Goal: Task Accomplishment & Management: Complete application form

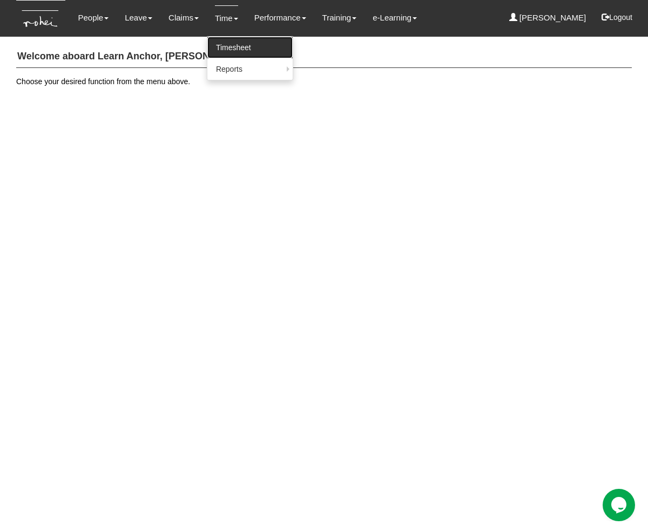
click at [219, 45] on link "Timesheet" at bounding box center [249, 48] width 85 height 22
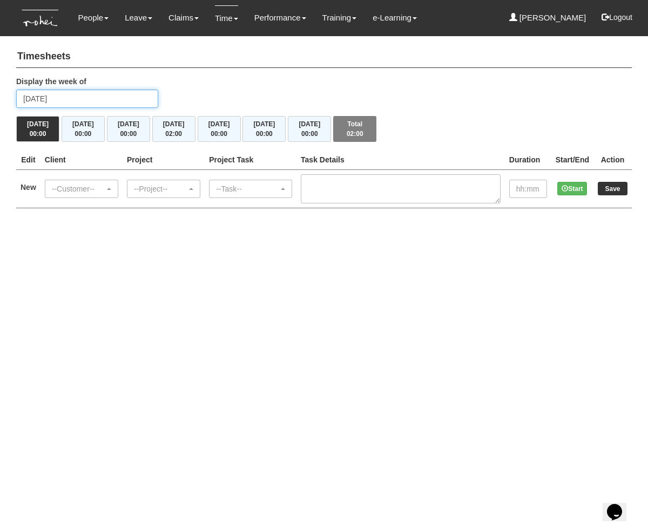
click at [75, 97] on input "Monday 15 September 2025" at bounding box center [87, 99] width 142 height 18
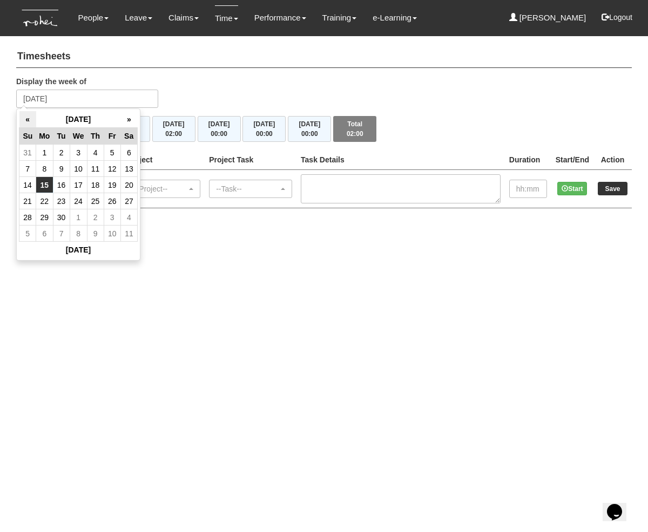
click at [25, 120] on th "«" at bounding box center [27, 119] width 17 height 17
click at [80, 217] on td "27" at bounding box center [78, 218] width 17 height 16
type input "Wednesday 27 August 2025"
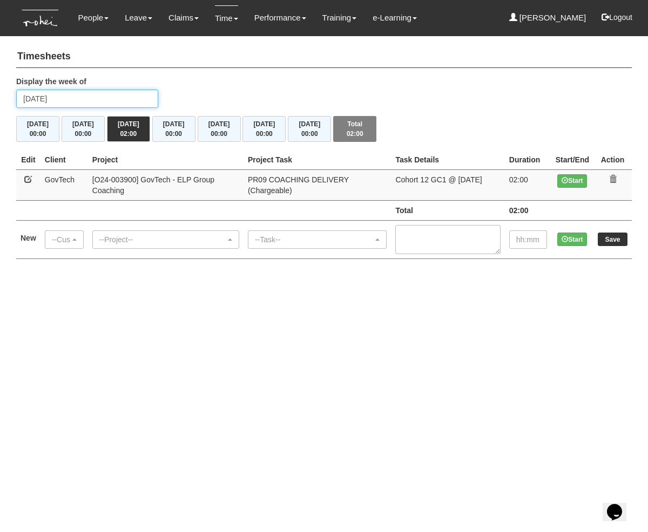
click at [89, 99] on input "Wednesday 27 August 2025" at bounding box center [87, 99] width 142 height 18
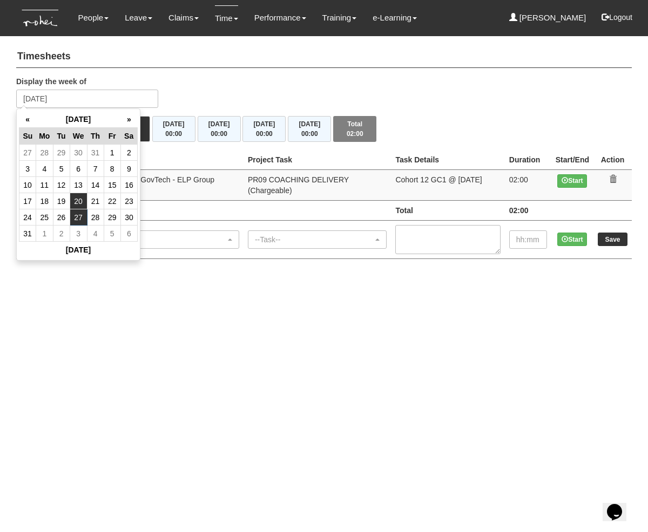
click at [78, 203] on td "20" at bounding box center [78, 201] width 17 height 16
type input "[DATE]"
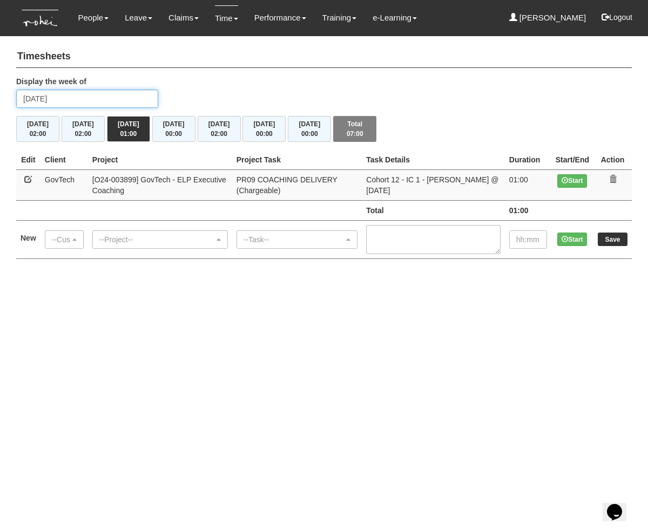
click at [83, 97] on input "[DATE]" at bounding box center [87, 99] width 142 height 18
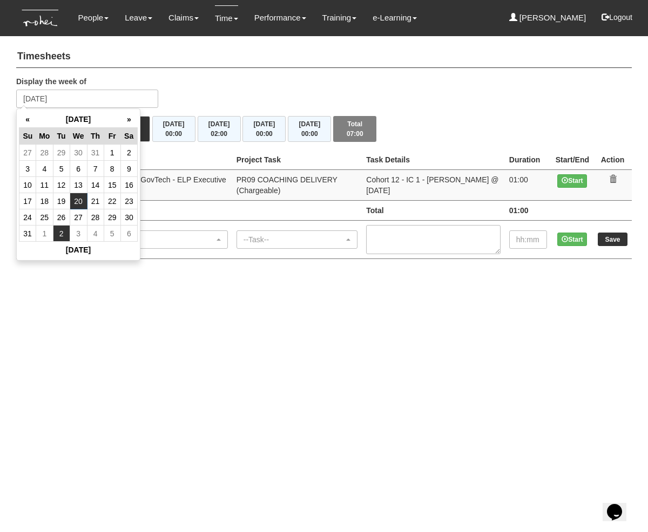
click at [60, 236] on td "2" at bounding box center [61, 234] width 17 height 16
type input "[DATE]"
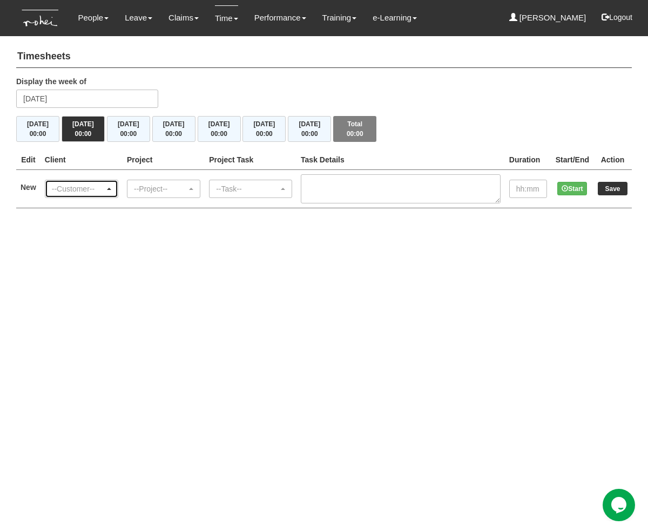
click at [111, 188] on span "button" at bounding box center [109, 189] width 4 height 2
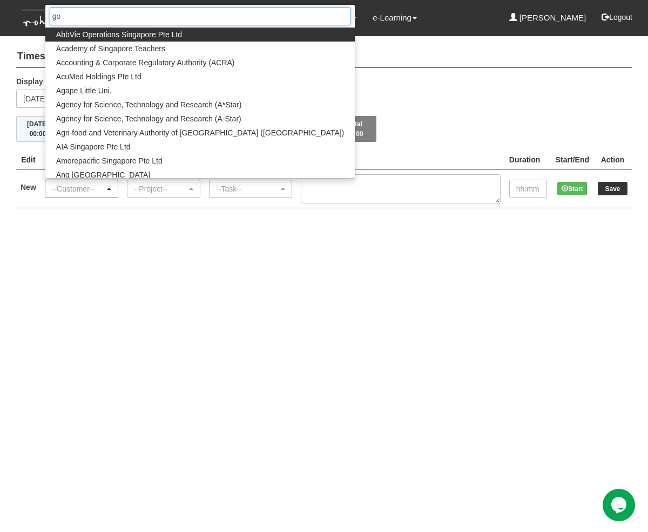
type input "gov"
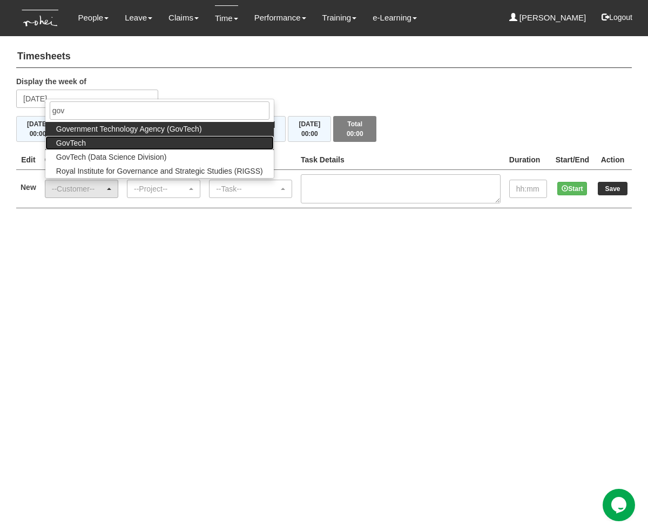
click at [125, 137] on link "GovTech" at bounding box center [159, 143] width 228 height 14
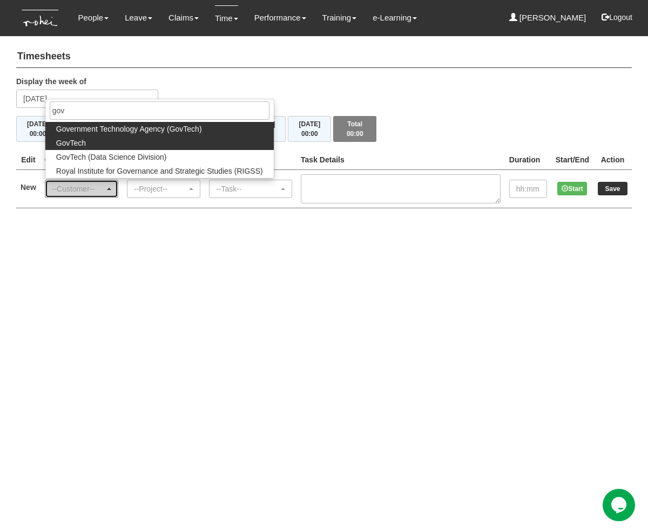
select select "427"
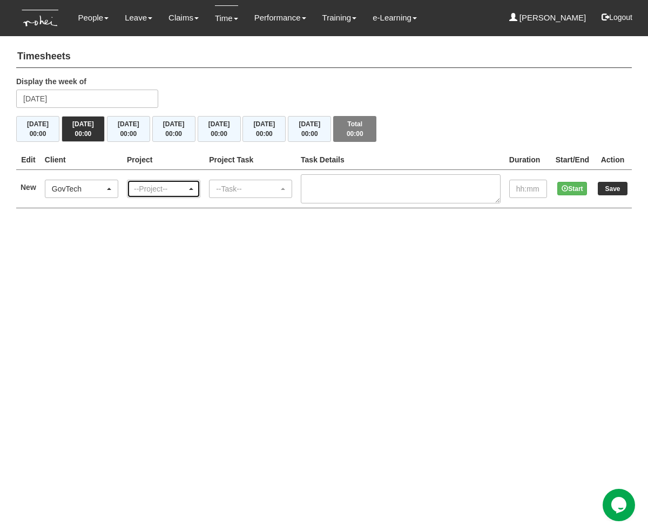
click at [187, 184] on div "--Project--" at bounding box center [160, 189] width 53 height 11
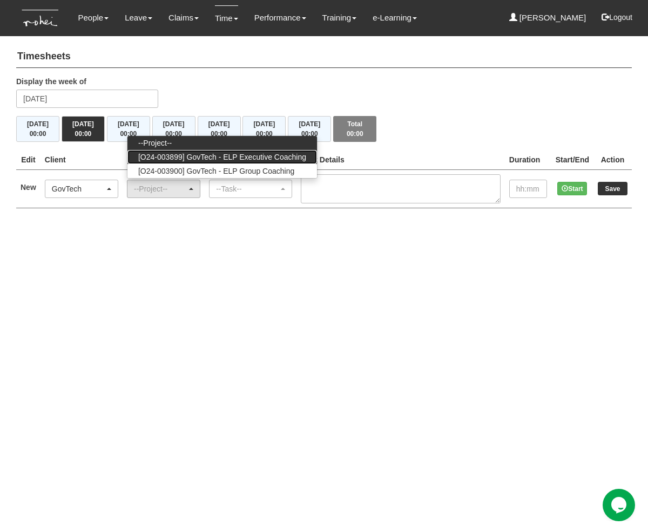
click at [226, 157] on span "[O24-003899] GovTech - ELP Executive Coaching" at bounding box center [222, 157] width 168 height 11
select select "2540"
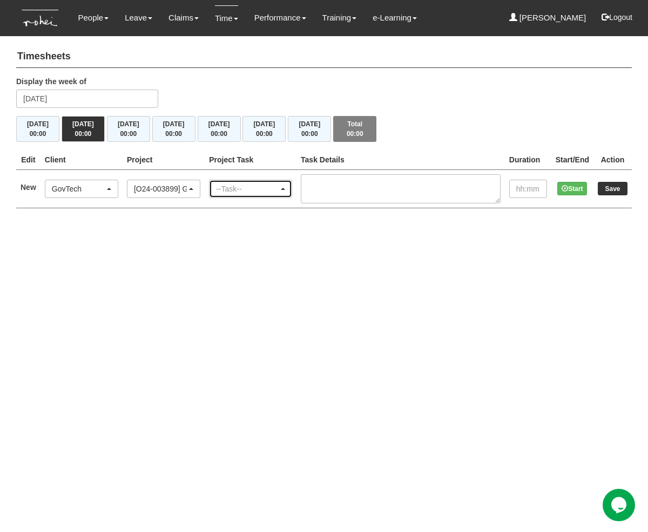
click at [258, 187] on div "--Task--" at bounding box center [247, 189] width 63 height 11
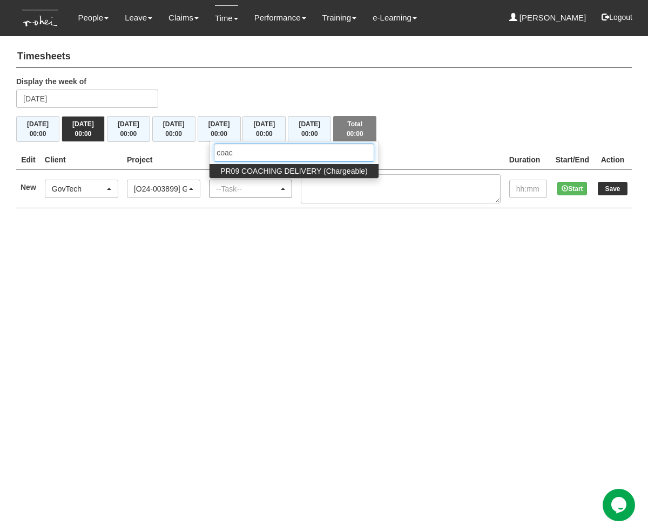
type input "coach"
click at [324, 168] on span "PR09 COACHING DELIVERY (Chargeable)" at bounding box center [293, 171] width 147 height 11
select select "150"
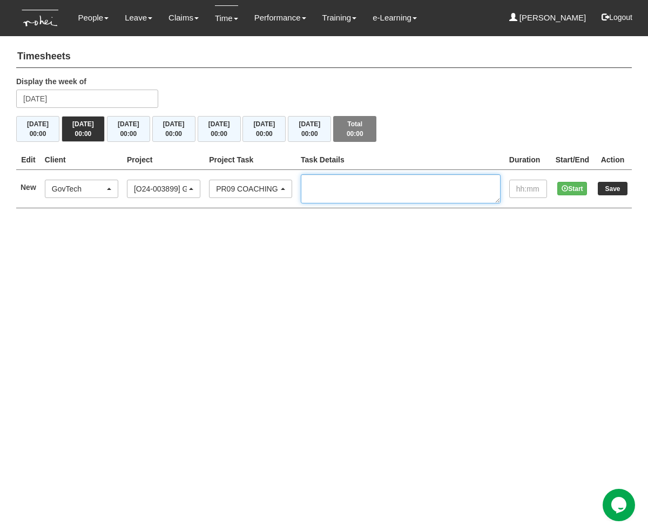
click at [366, 183] on textarea at bounding box center [401, 188] width 200 height 29
paste textarea "Cohort 12 - IC1 - Kenny Tan @ 2 Sep 2025"
type textarea "Cohort 12 - IC1 - Kenny Tan @ 2 Sep 2025"
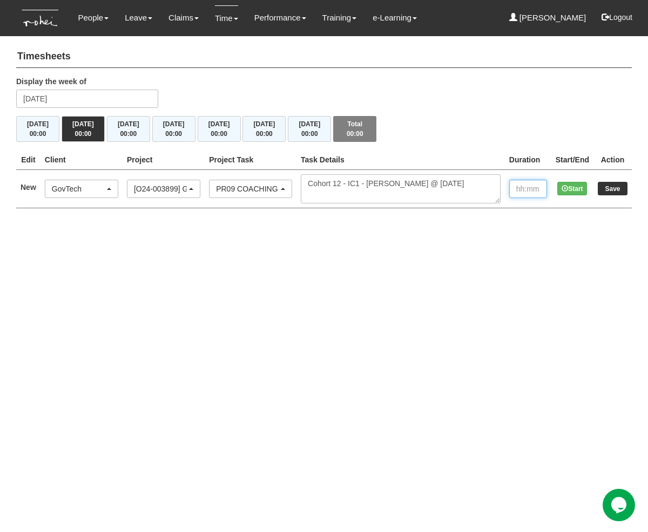
click at [537, 188] on input "text" at bounding box center [528, 189] width 38 height 18
click at [535, 230] on html "Toggle navigation People Personal Information Staff Directory Leave Apply for L…" at bounding box center [324, 115] width 648 height 230
type input "1:00"
click at [614, 188] on input "Save" at bounding box center [613, 189] width 30 height 14
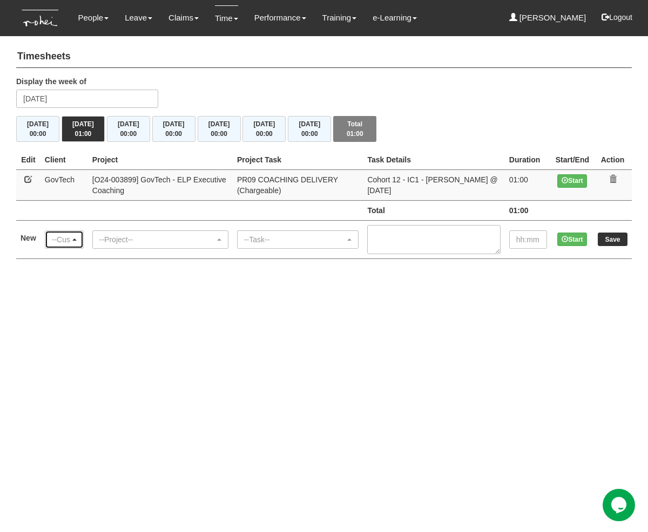
click at [69, 239] on div "--Customer--" at bounding box center [61, 239] width 18 height 11
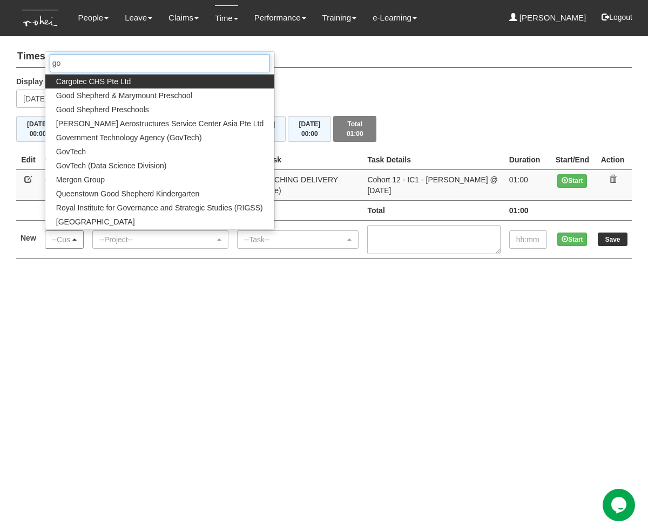
type input "gov"
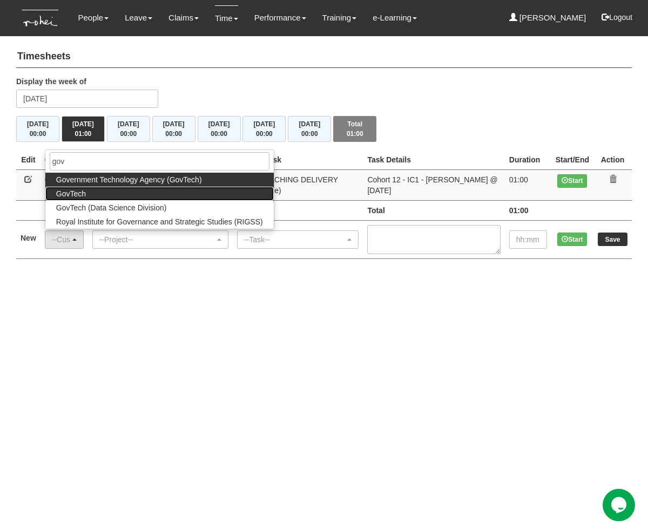
click at [80, 188] on span "GovTech" at bounding box center [71, 193] width 30 height 11
select select "427"
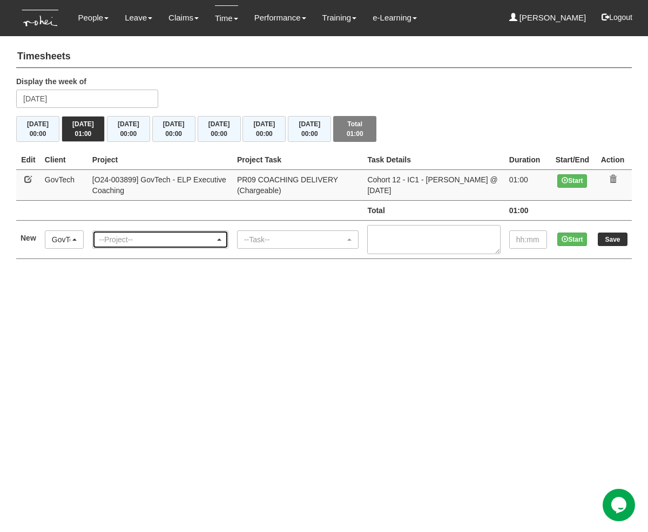
click at [129, 234] on div "--Project--" at bounding box center [157, 239] width 116 height 11
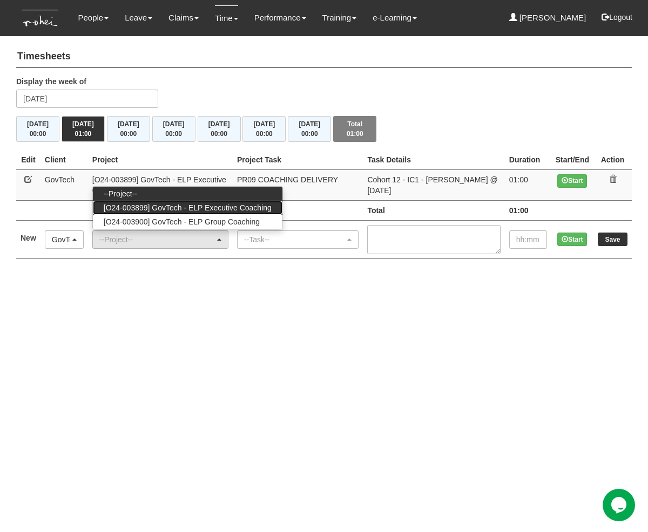
click at [173, 205] on span "[O24-003899] GovTech - ELP Executive Coaching" at bounding box center [188, 208] width 168 height 11
select select "2540"
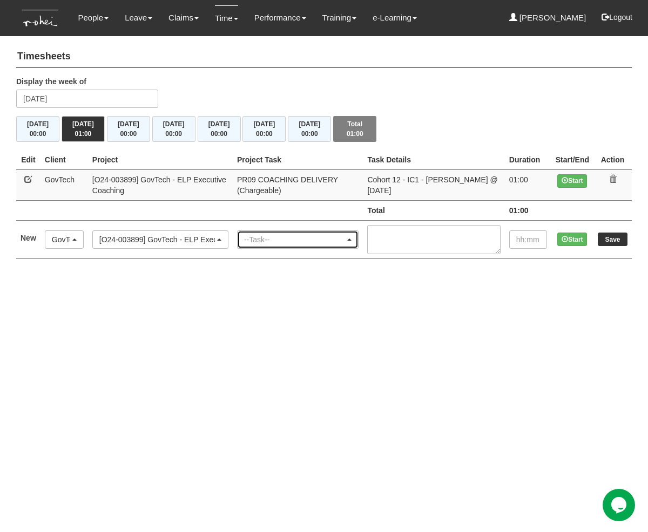
click at [295, 238] on div "--Task--" at bounding box center [295, 239] width 102 height 11
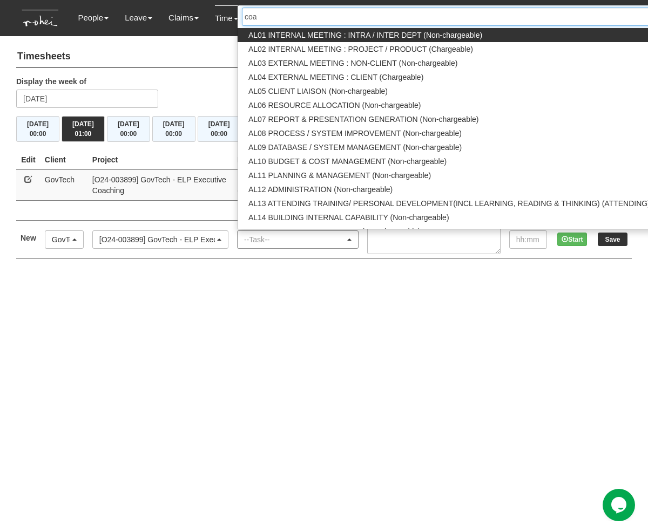
type input "coac"
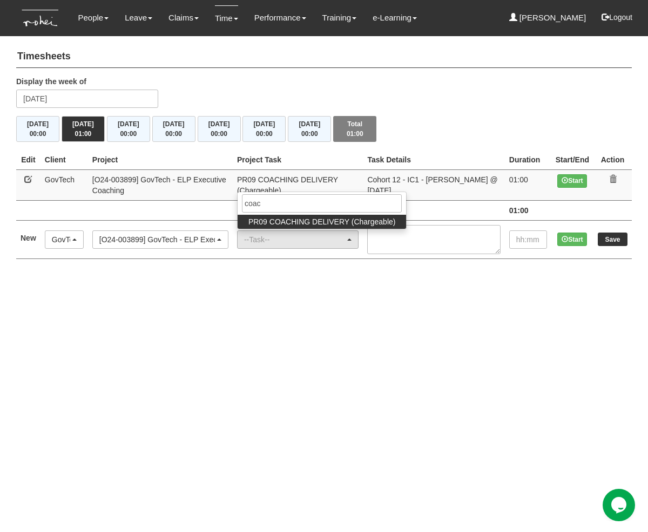
click at [321, 217] on span "PR09 COACHING DELIVERY (Chargeable)" at bounding box center [321, 222] width 147 height 11
select select "150"
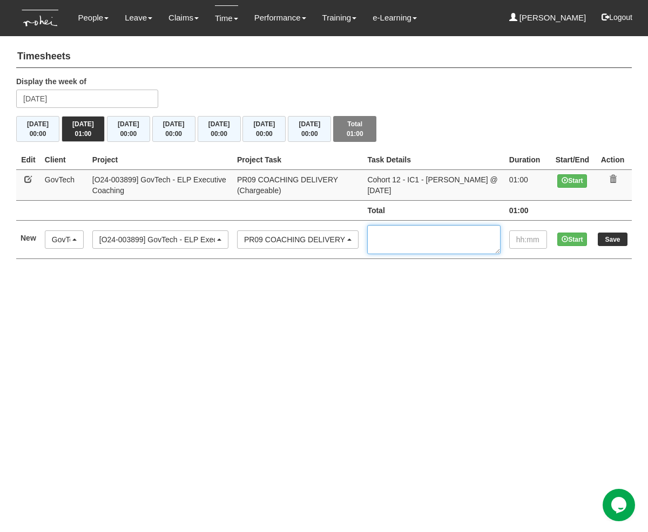
click at [419, 236] on textarea at bounding box center [433, 239] width 133 height 29
paste textarea "Cohort 14 - IC1 - Chan Tak Chee @ 2 Sep 2025"
type textarea "Cohort 14 - IC1 - Chan Tak Chee @ 2 Sep 2025"
click at [522, 237] on input "text" at bounding box center [528, 240] width 38 height 18
type input "1:00"
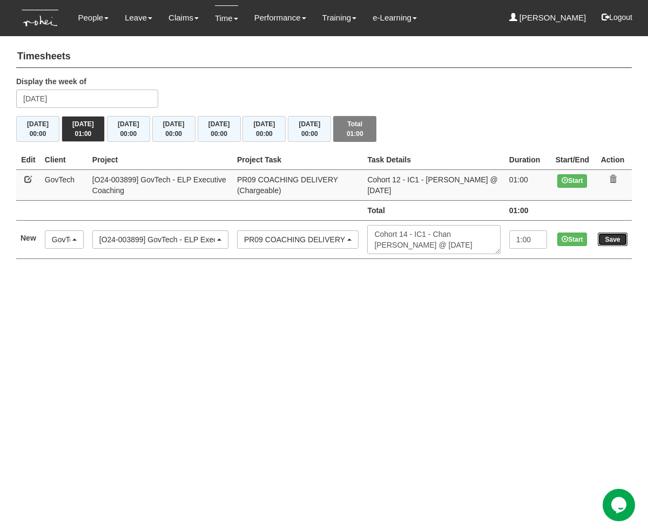
click at [619, 238] on input "Save" at bounding box center [613, 240] width 30 height 14
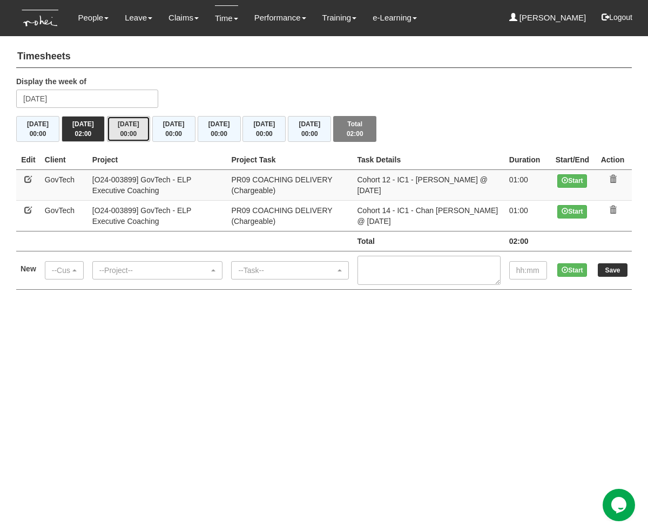
click at [131, 124] on button "[DATE] 00:00" at bounding box center [128, 129] width 43 height 26
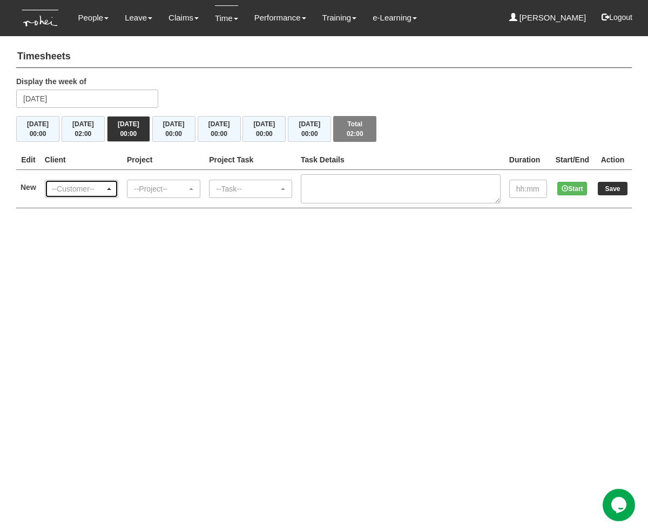
click at [90, 186] on div "--Customer--" at bounding box center [78, 189] width 53 height 11
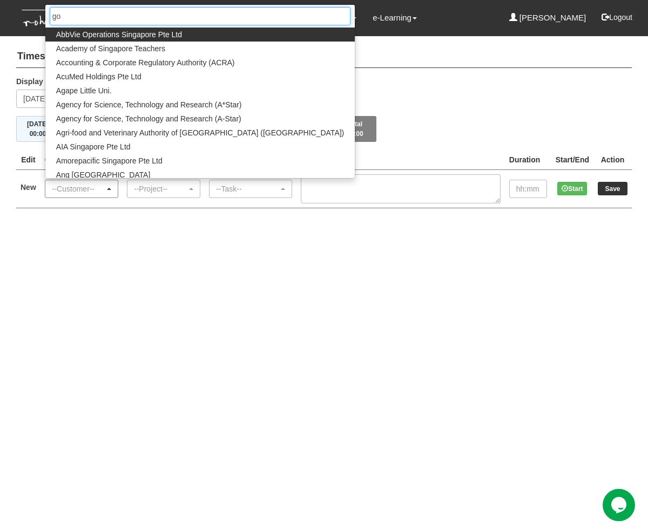
type input "gov"
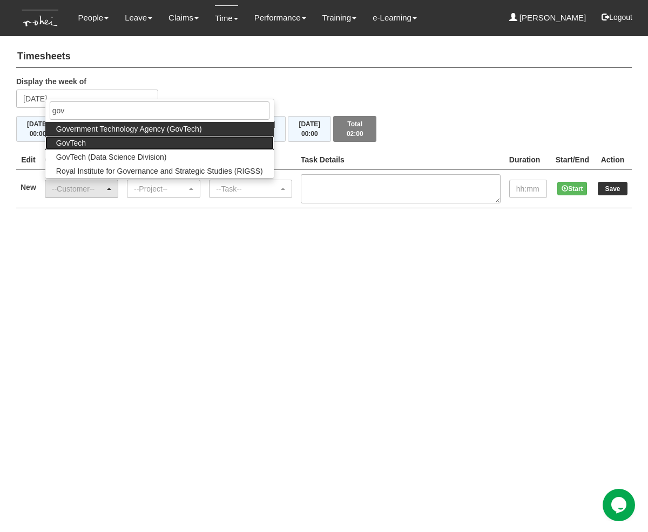
click at [117, 140] on link "GovTech" at bounding box center [159, 143] width 228 height 14
select select "427"
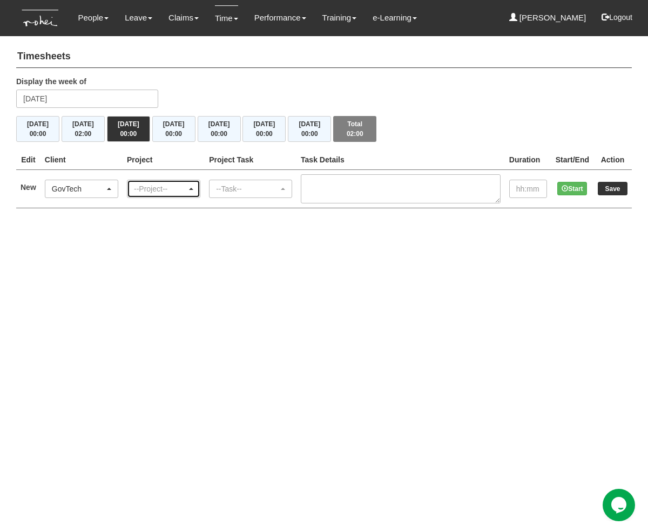
click at [174, 184] on div "--Project--" at bounding box center [160, 189] width 53 height 11
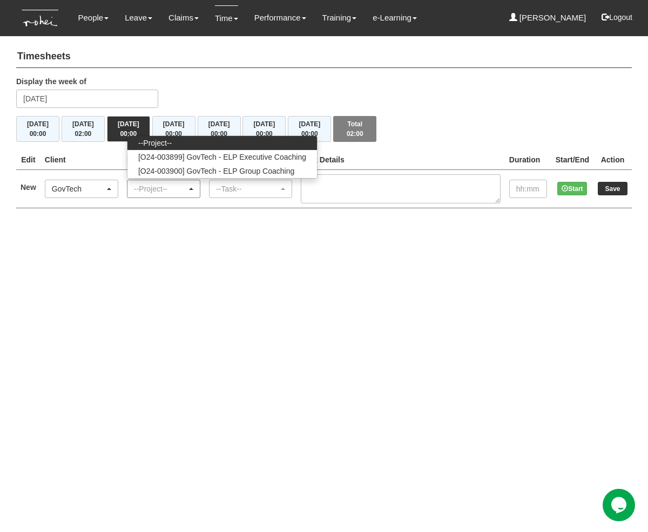
click at [174, 184] on div "--Project--" at bounding box center [160, 189] width 53 height 11
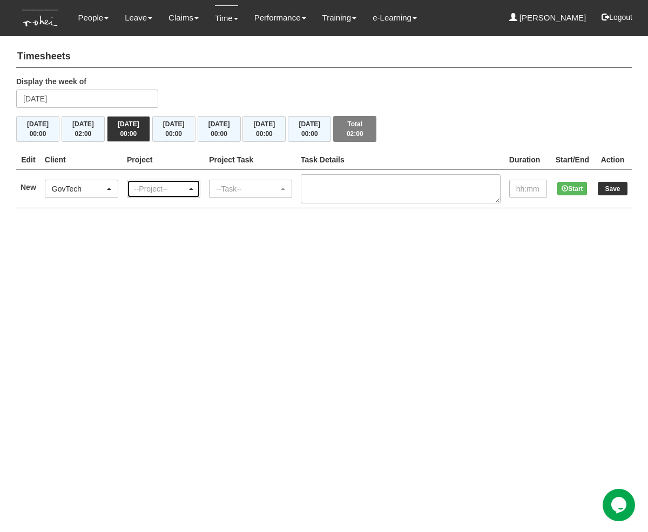
click at [185, 191] on div "--Project--" at bounding box center [160, 189] width 53 height 11
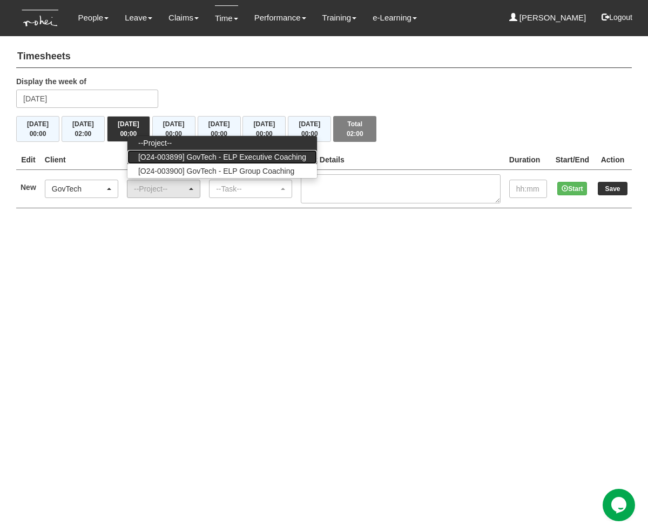
click at [228, 155] on span "[O24-003899] GovTech - ELP Executive Coaching" at bounding box center [222, 157] width 168 height 11
select select "2540"
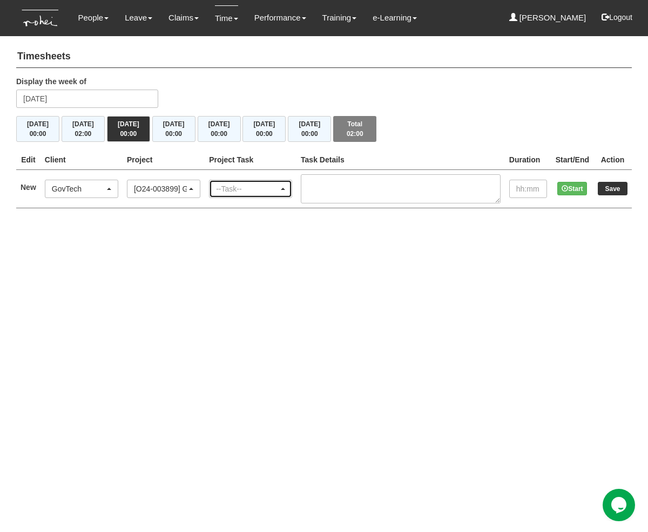
click at [279, 187] on div "--Task--" at bounding box center [247, 189] width 63 height 11
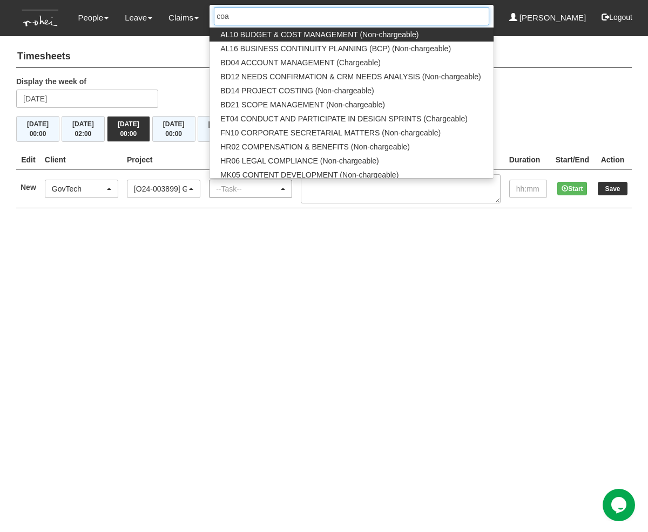
type input "coac"
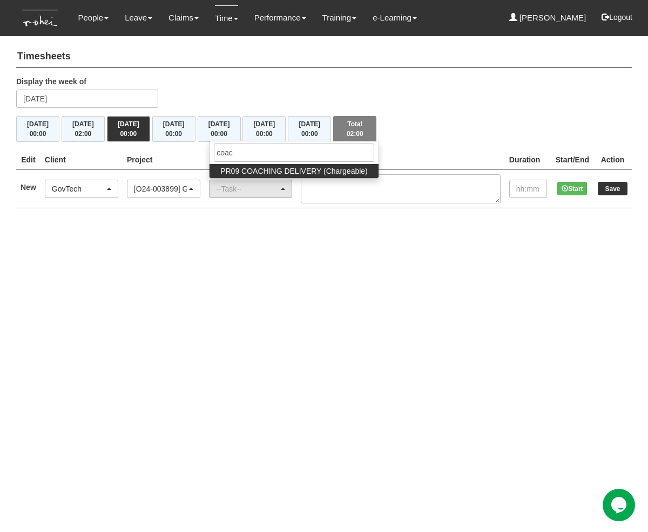
click at [299, 166] on span "PR09 COACHING DELIVERY (Chargeable)" at bounding box center [293, 171] width 147 height 11
select select "150"
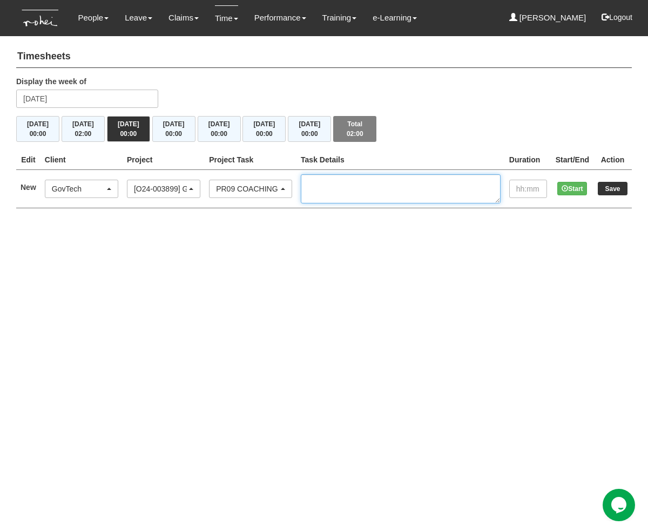
click at [353, 186] on textarea at bounding box center [401, 188] width 200 height 29
paste textarea "Cohort 14 - IC1 - [PERSON_NAME] @ [DATE]"
type textarea "Cohort 14 - IC1 - [PERSON_NAME] @ [DATE]"
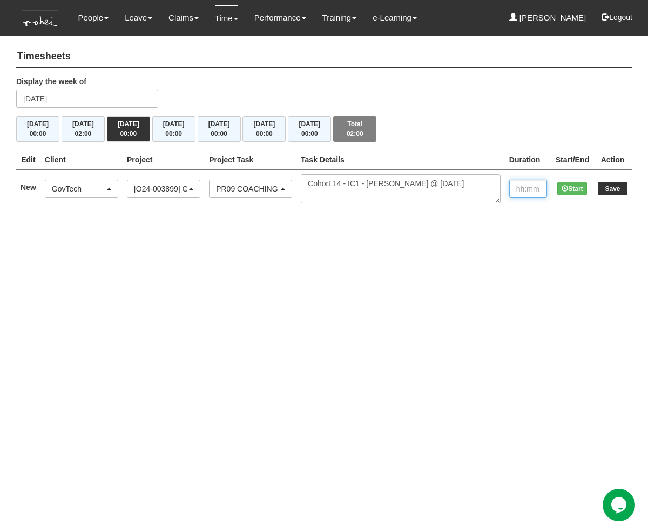
click at [523, 190] on input "text" at bounding box center [528, 189] width 38 height 18
type input "1:00"
click at [617, 185] on input "Save" at bounding box center [613, 189] width 30 height 14
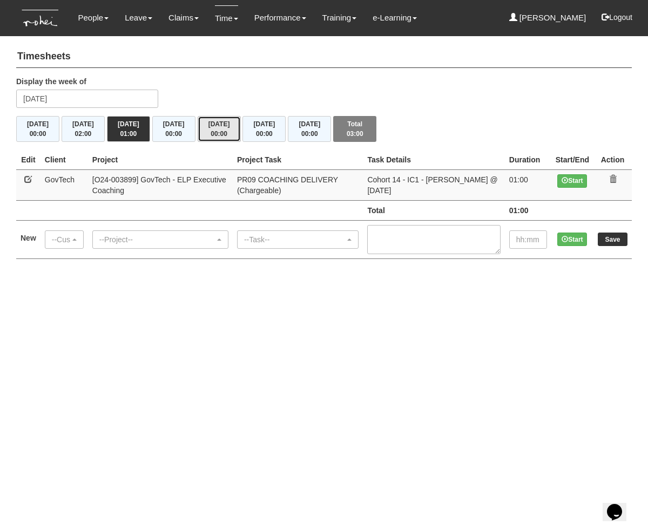
click at [222, 125] on button "[DATE] 00:00" at bounding box center [219, 129] width 43 height 26
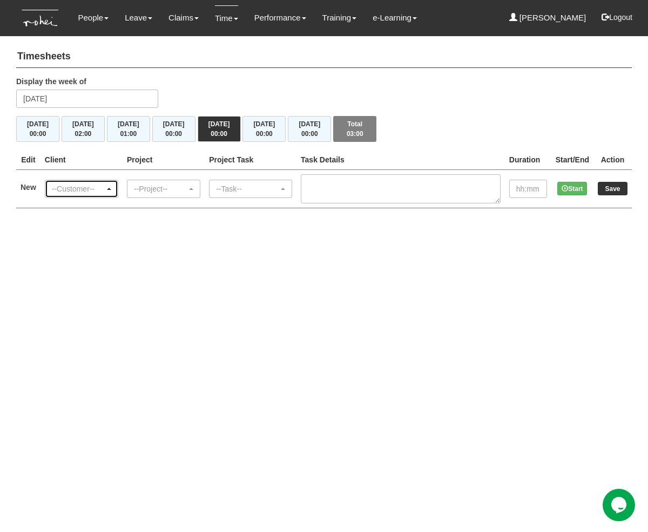
click at [105, 187] on div "--Customer--" at bounding box center [78, 189] width 53 height 11
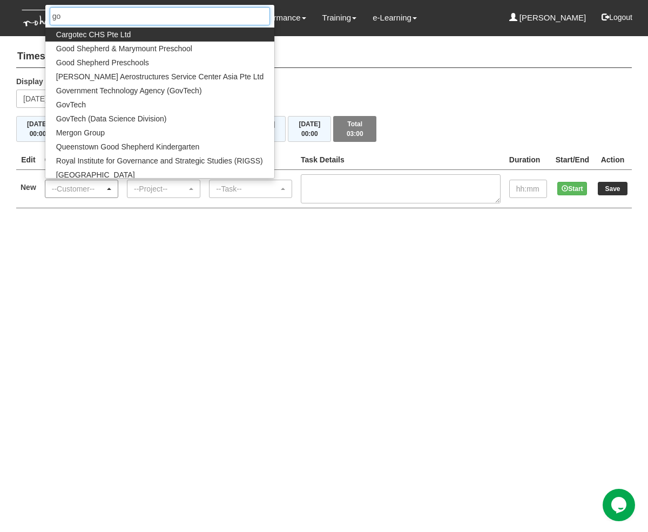
type input "gov"
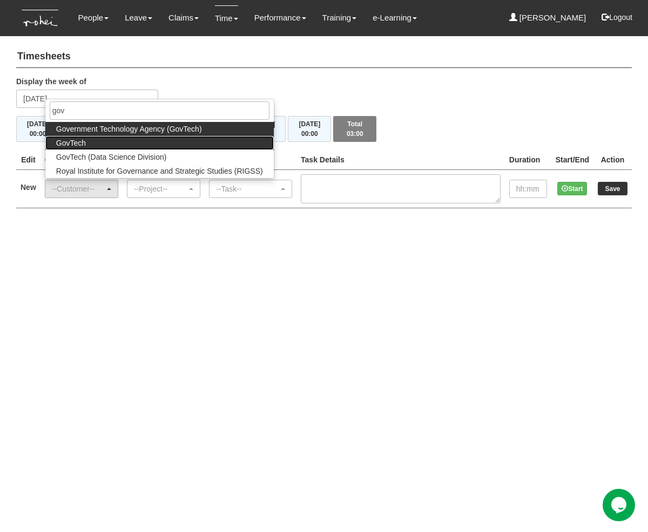
click at [99, 145] on link "GovTech" at bounding box center [159, 143] width 228 height 14
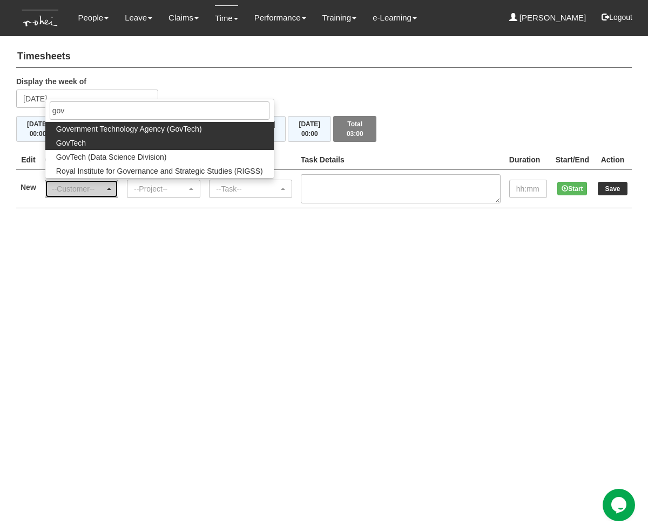
select select "427"
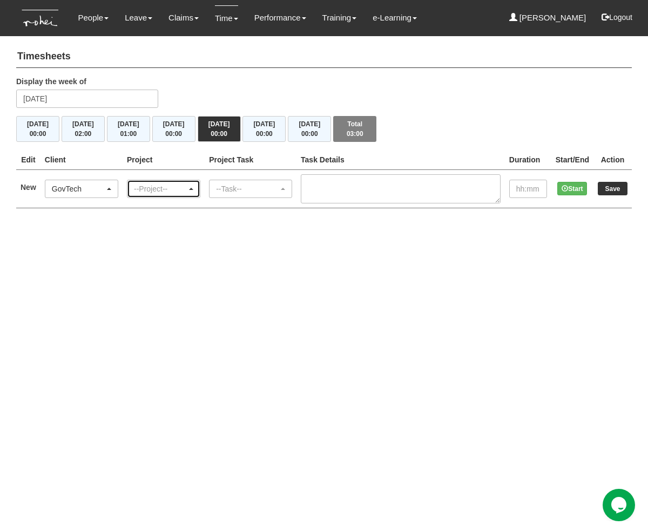
click at [178, 186] on div "--Project--" at bounding box center [160, 189] width 53 height 11
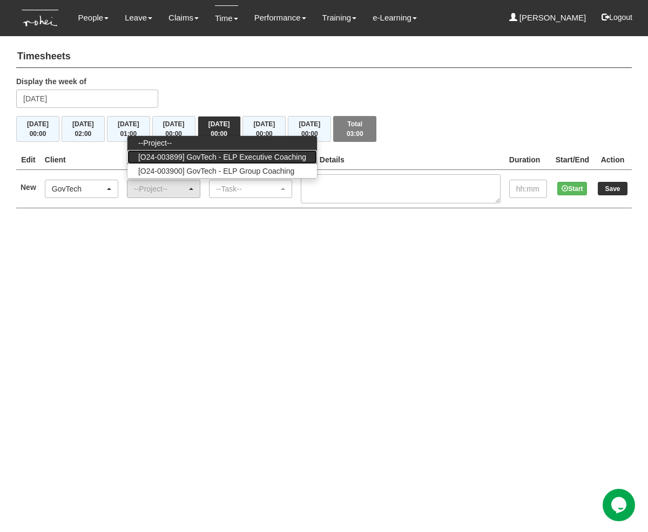
click at [242, 156] on span "[O24-003899] GovTech - ELP Executive Coaching" at bounding box center [222, 157] width 168 height 11
select select "2540"
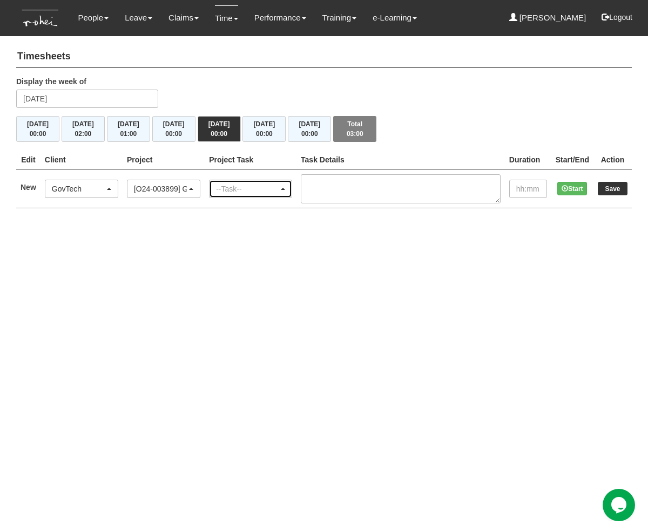
click at [260, 193] on div "--Task--" at bounding box center [247, 189] width 63 height 11
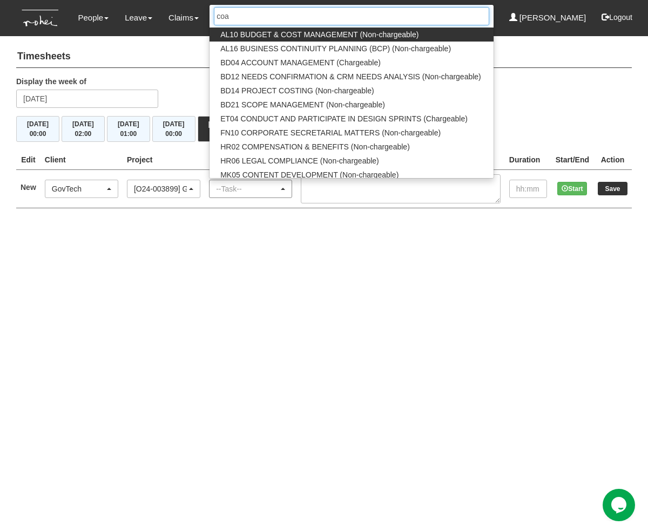
type input "coac"
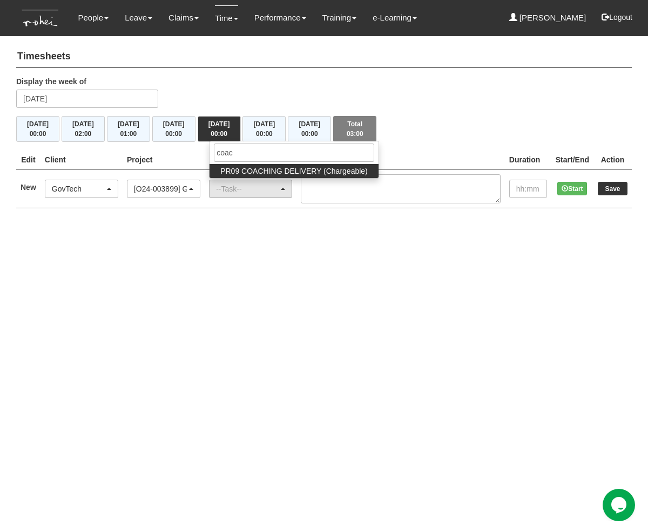
click at [275, 174] on span "PR09 COACHING DELIVERY (Chargeable)" at bounding box center [293, 171] width 147 height 11
select select "150"
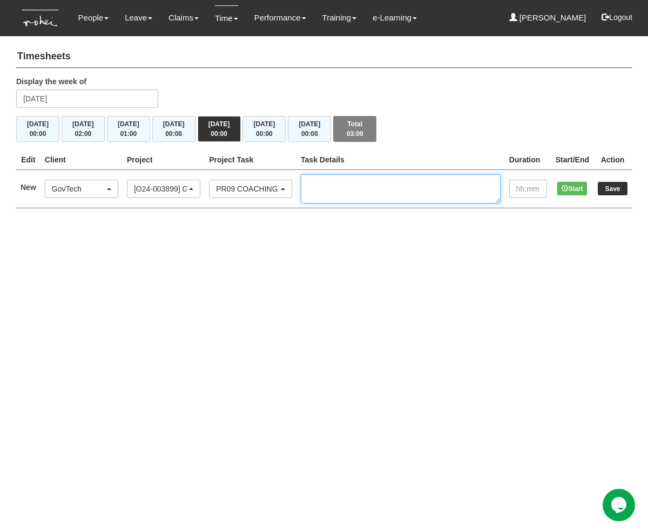
click at [378, 200] on textarea at bounding box center [401, 188] width 200 height 29
paste textarea "Cohort 14 - IC1 - [PERSON_NAME] @ [DATE]"
type textarea "Cohort 14 - IC1 - [PERSON_NAME] @ [DATE]"
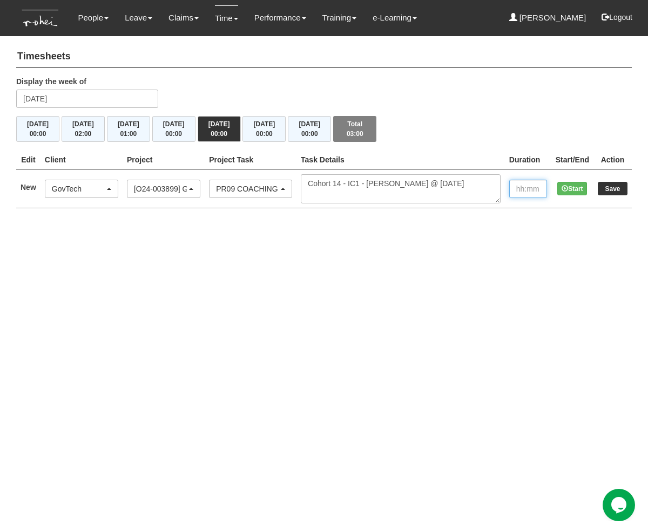
click at [524, 188] on input "text" at bounding box center [528, 189] width 38 height 18
type input "1:00"
click at [610, 186] on input "Save" at bounding box center [613, 189] width 30 height 14
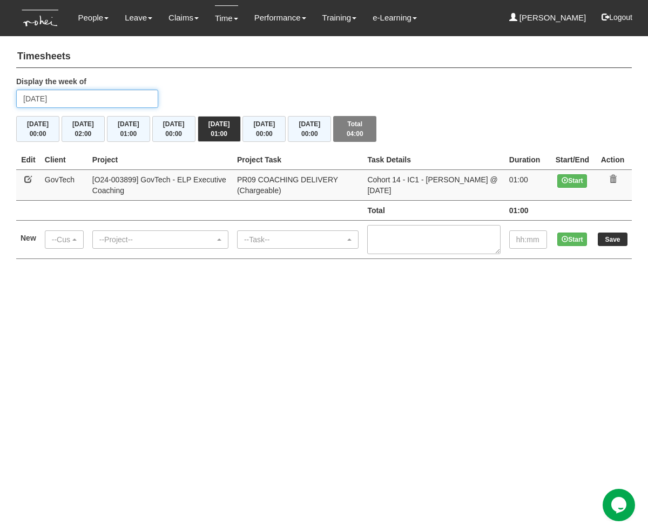
click at [104, 92] on input "[DATE]" at bounding box center [87, 99] width 142 height 18
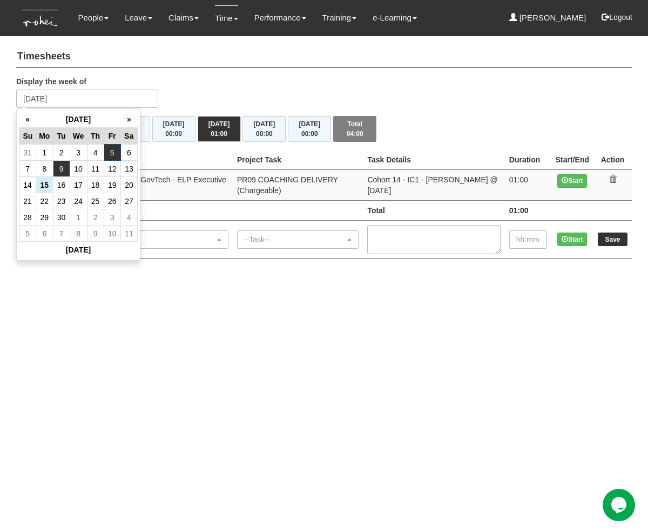
click at [57, 163] on td "9" at bounding box center [61, 169] width 17 height 16
type input "[DATE]"
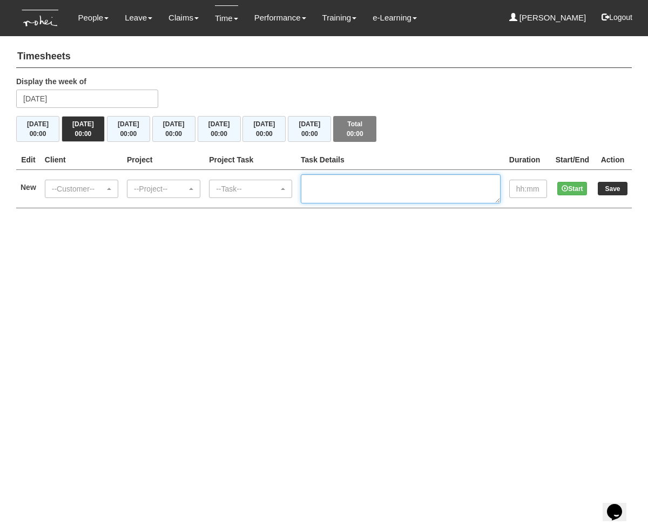
click at [419, 179] on textarea at bounding box center [401, 188] width 200 height 29
paste textarea "Cohort 14 - IC1 - [PERSON_NAME] @ [DATE]"
type textarea "Cohort 14 - IC1 - [PERSON_NAME] @ [DATE]"
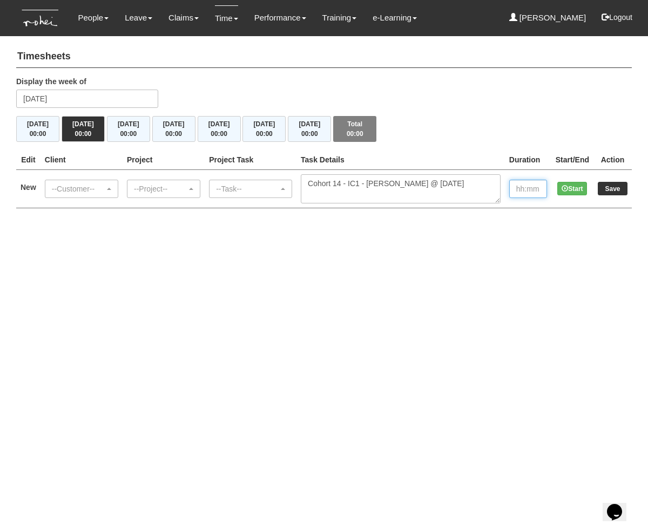
click at [525, 192] on input "text" at bounding box center [528, 189] width 38 height 18
type input "1:00"
click at [279, 189] on div "--Task--" at bounding box center [247, 189] width 63 height 11
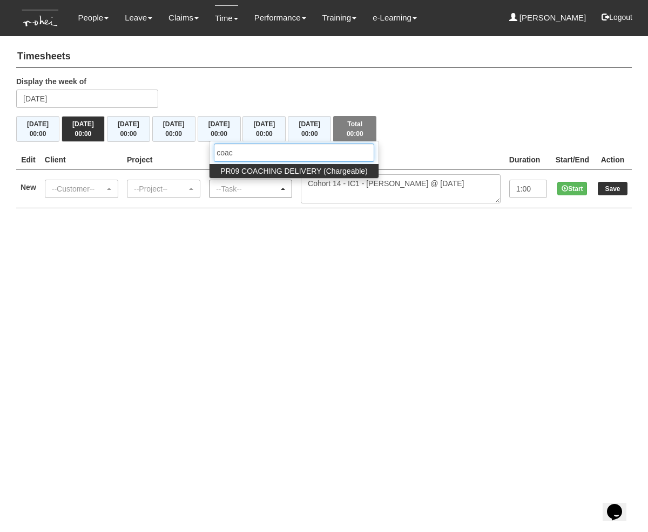
type input "coach"
click at [302, 169] on span "PR09 COACHING DELIVERY (Chargeable)" at bounding box center [293, 171] width 147 height 11
select select "150"
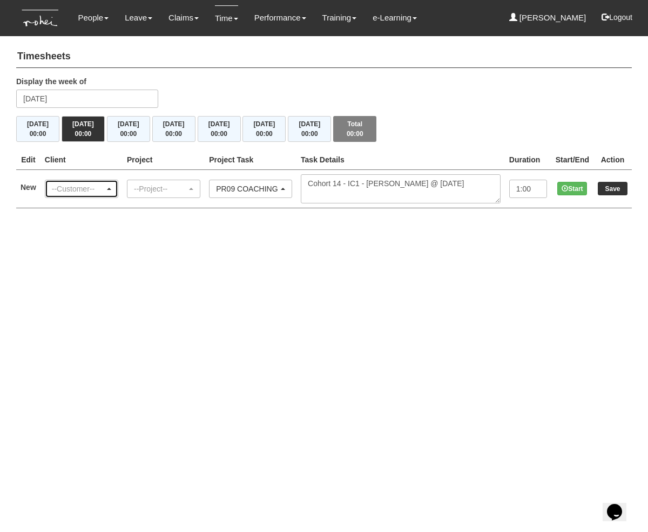
click at [90, 187] on div "--Customer--" at bounding box center [78, 189] width 53 height 11
type input "j"
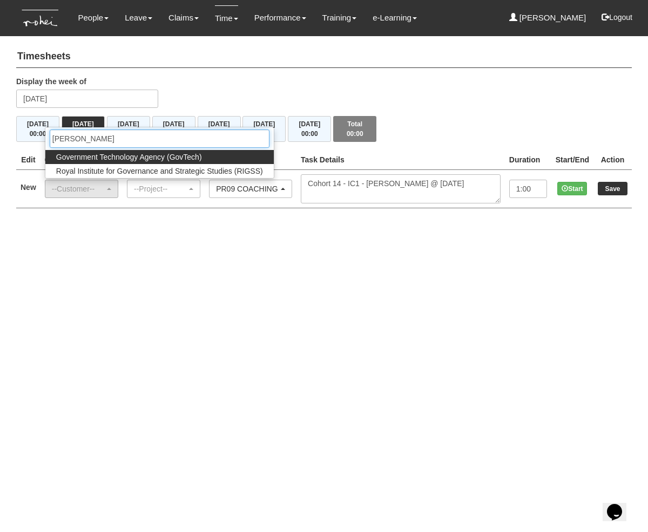
type input "gov"
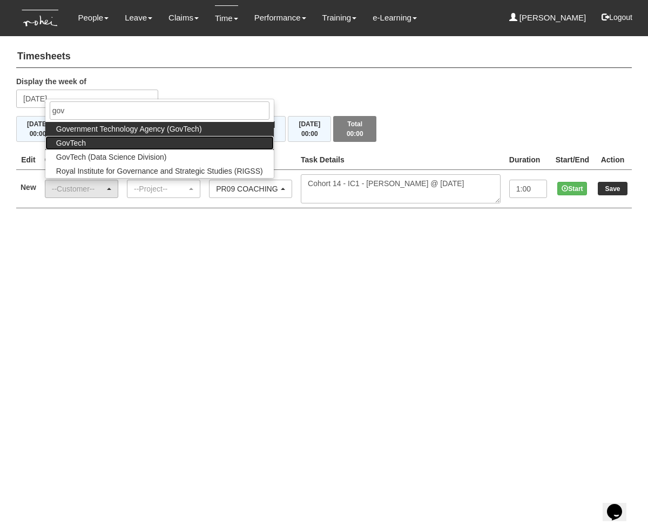
click at [70, 144] on span "GovTech" at bounding box center [71, 143] width 30 height 11
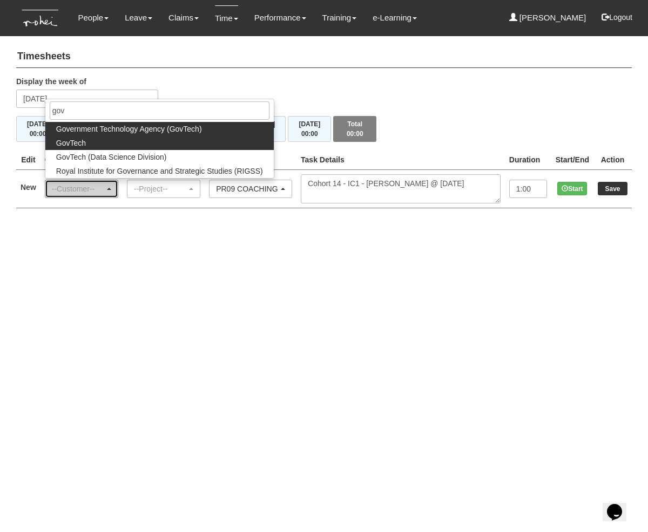
select select "427"
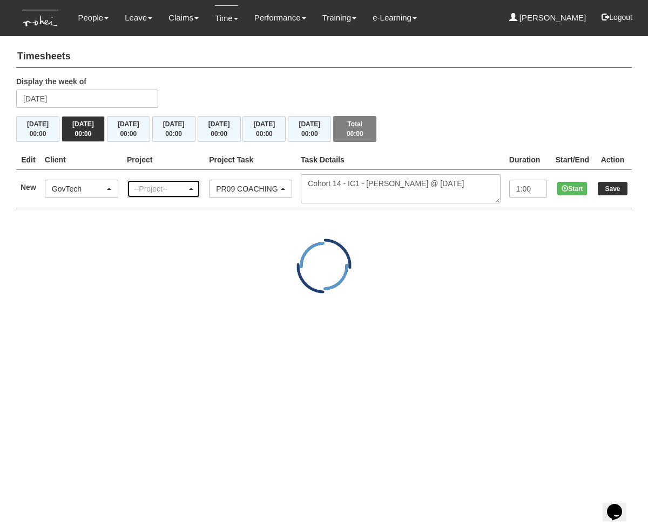
click at [165, 187] on div "--Project--" at bounding box center [160, 189] width 53 height 11
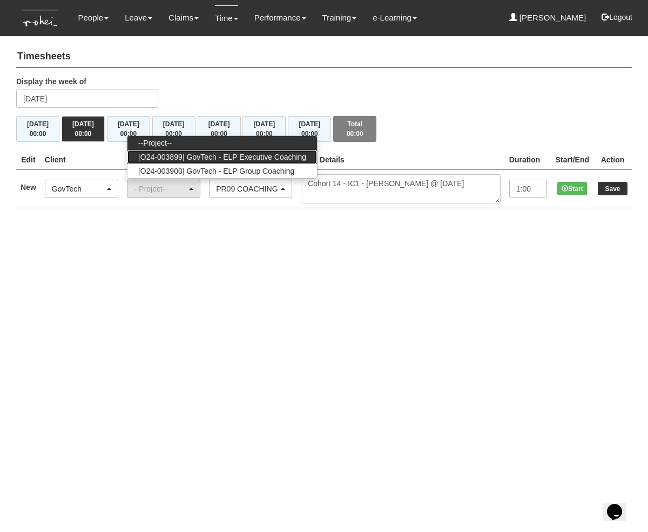
click at [186, 156] on span "[O24-003899] GovTech - ELP Executive Coaching" at bounding box center [222, 157] width 168 height 11
select select "2540"
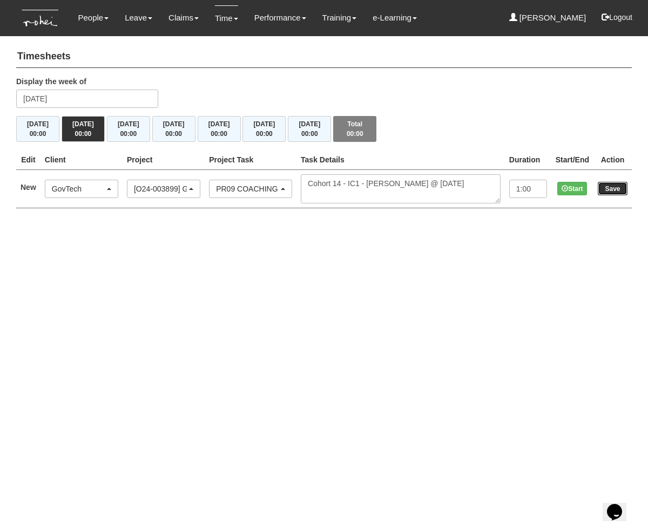
click at [614, 189] on input "Save" at bounding box center [613, 189] width 30 height 14
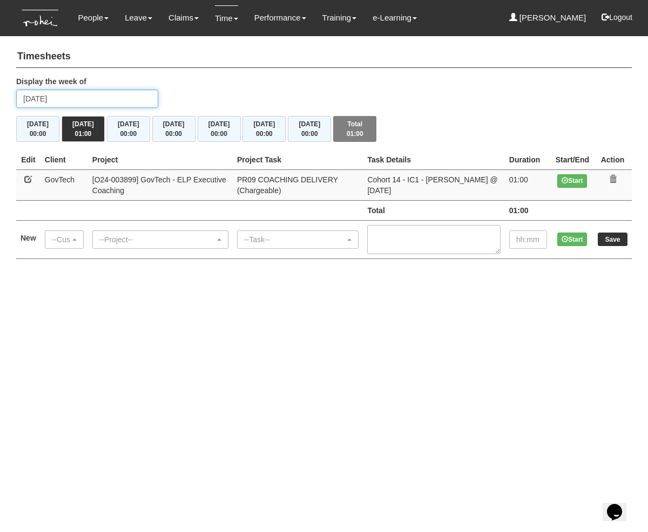
click at [75, 98] on input "Tuesday 9 September 2025" at bounding box center [87, 99] width 142 height 18
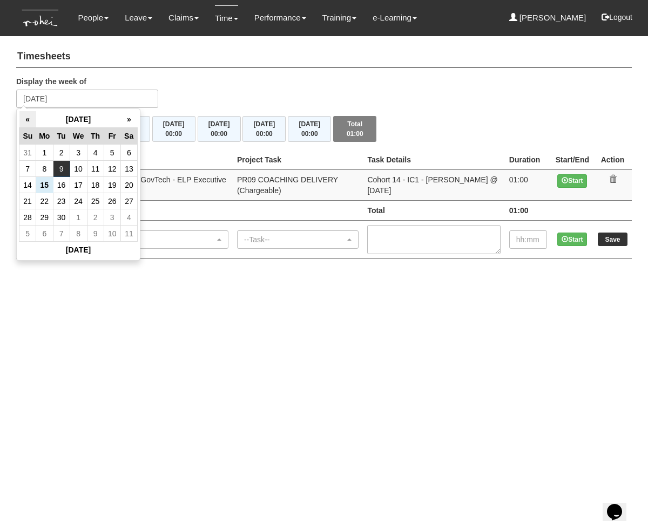
click at [28, 119] on th "«" at bounding box center [27, 119] width 17 height 17
click at [97, 201] on td "19" at bounding box center [95, 201] width 17 height 16
type input "Thursday 19 June 2025"
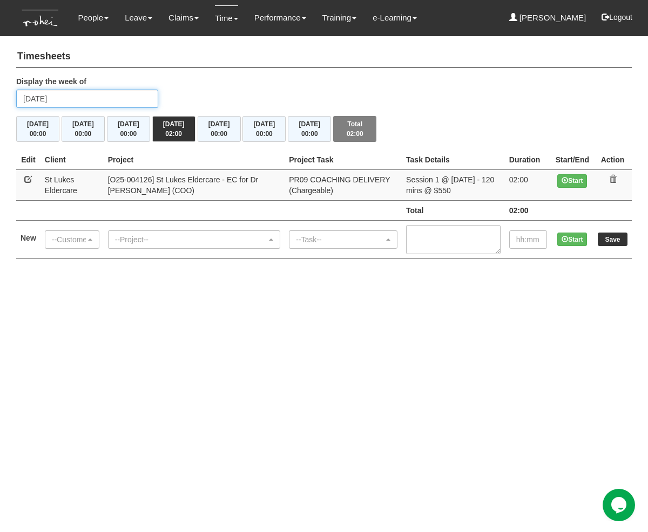
click at [76, 98] on input "Thursday 19 June 2025" at bounding box center [87, 99] width 142 height 18
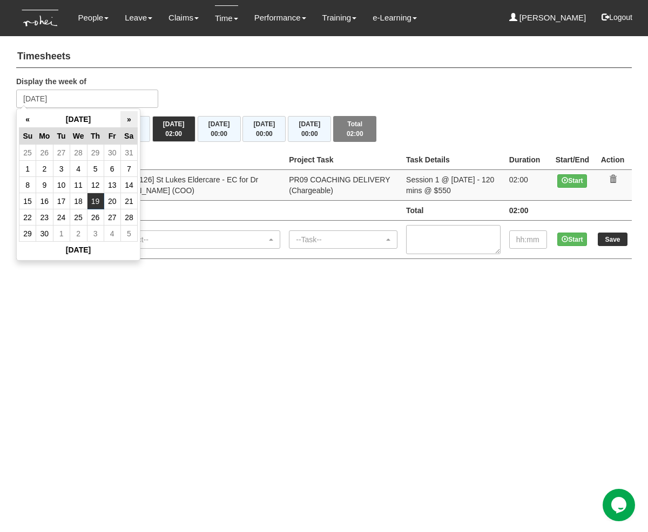
click at [129, 118] on th "»" at bounding box center [128, 119] width 17 height 17
click at [113, 180] on td "18" at bounding box center [112, 185] width 17 height 16
type input "Friday 18 July 2025"
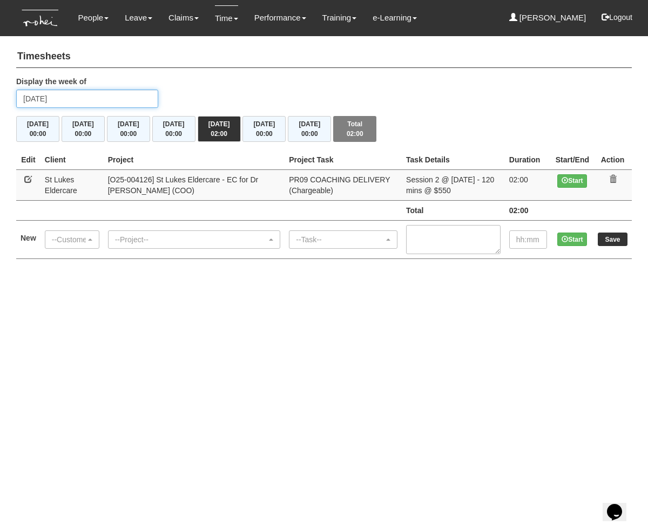
click at [94, 101] on input "Friday 18 July 2025" at bounding box center [87, 99] width 142 height 18
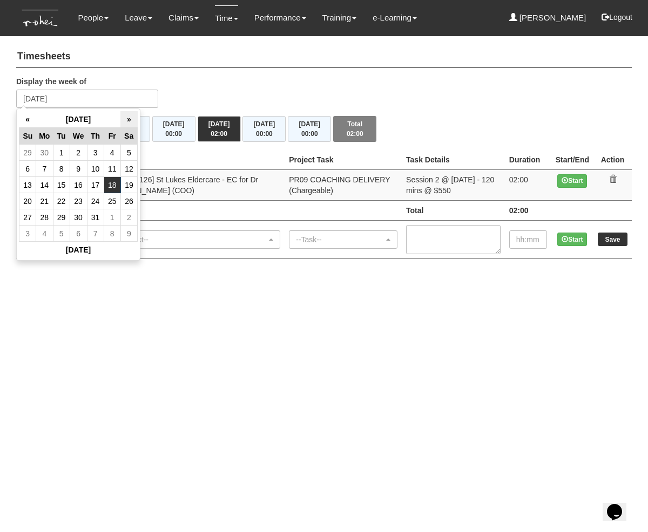
click at [129, 119] on th "»" at bounding box center [128, 119] width 17 height 17
click at [60, 200] on td "19" at bounding box center [61, 201] width 17 height 16
type input "[DATE]"
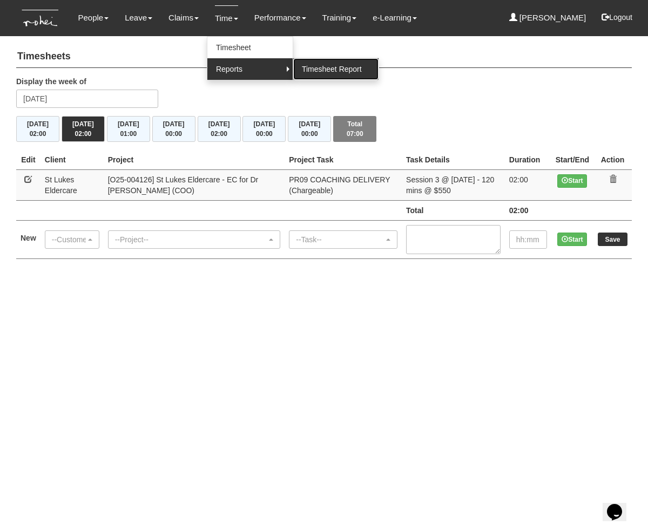
click at [298, 68] on link "Timesheet Report" at bounding box center [335, 69] width 85 height 22
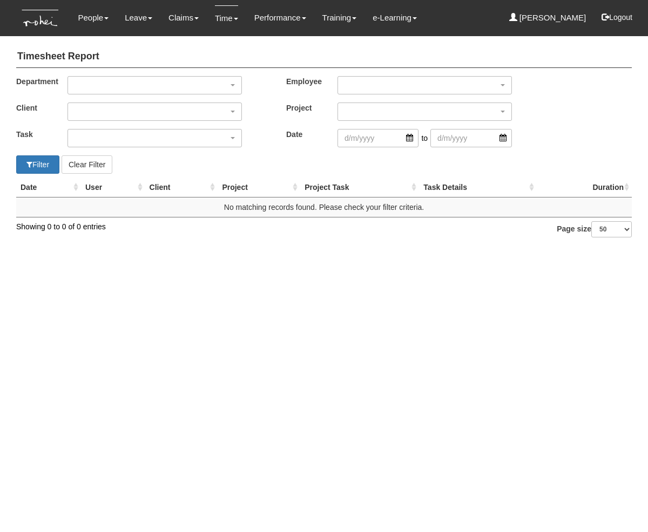
select select "50"
click at [230, 83] on div "button" at bounding box center [154, 85] width 173 height 17
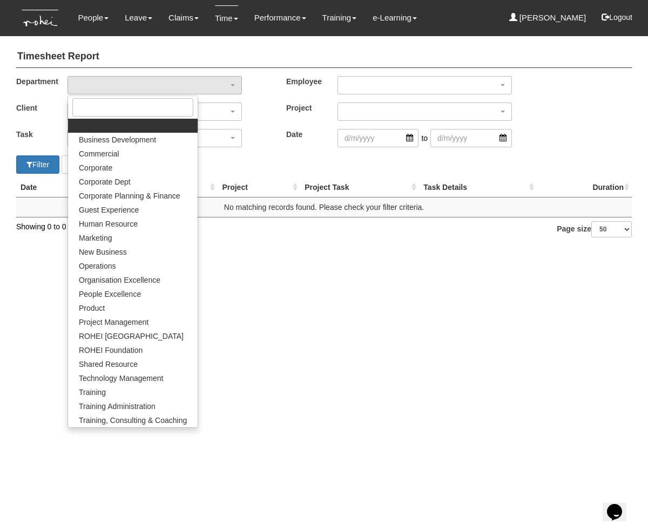
click at [227, 248] on html "Toggle navigation People Personal Information Staff Directory Leave Apply for L…" at bounding box center [324, 124] width 648 height 248
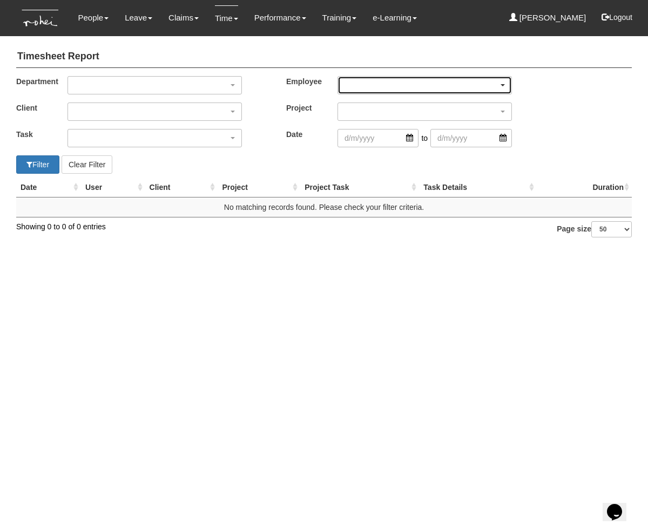
click at [348, 84] on div "button" at bounding box center [424, 85] width 173 height 17
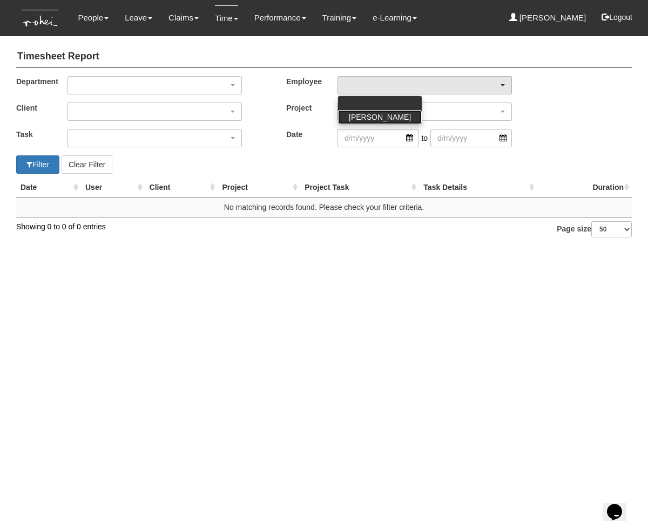
click at [358, 112] on span "[PERSON_NAME]" at bounding box center [380, 117] width 62 height 11
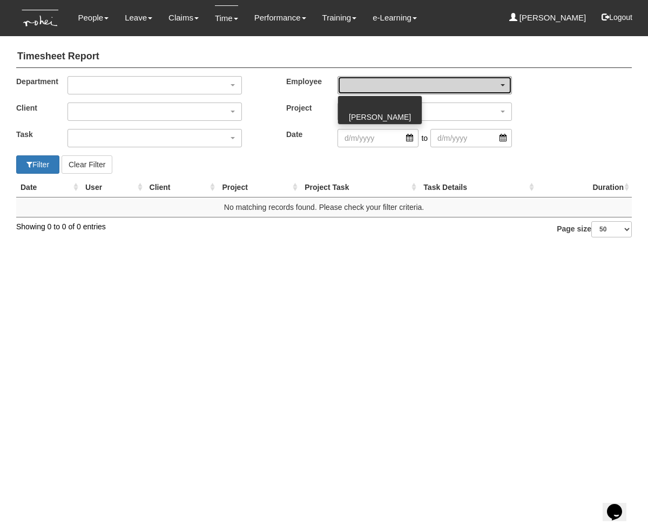
select select "83305243-3d76-4a2c-bcd6-f1e341ebc1e4"
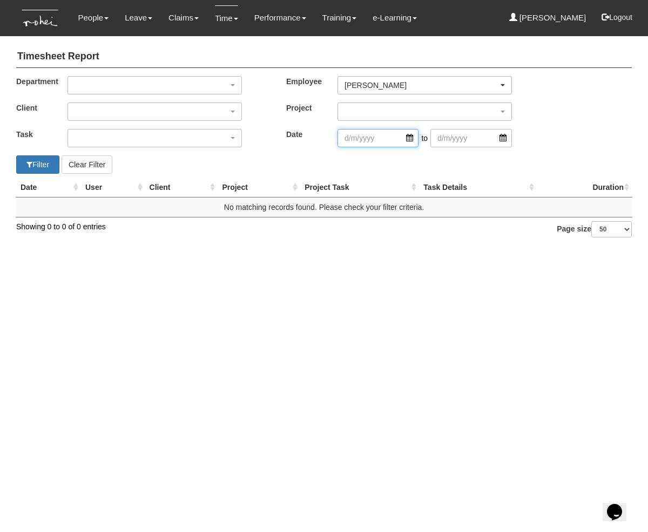
click at [411, 137] on input "search" at bounding box center [378, 138] width 81 height 18
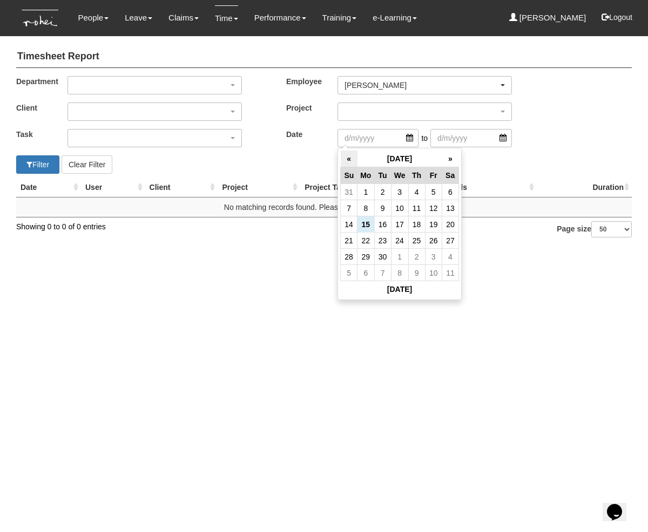
click at [348, 155] on th "«" at bounding box center [349, 159] width 17 height 17
click at [380, 192] on td "1" at bounding box center [382, 192] width 17 height 16
type input "[DATE]"
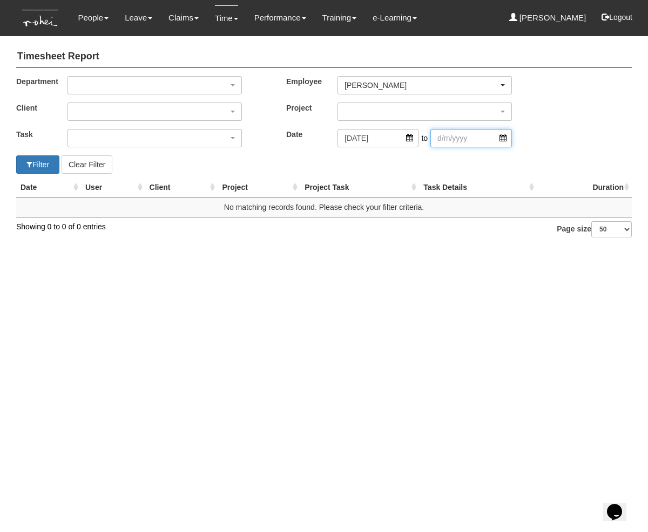
click at [503, 139] on input "search" at bounding box center [470, 138] width 81 height 18
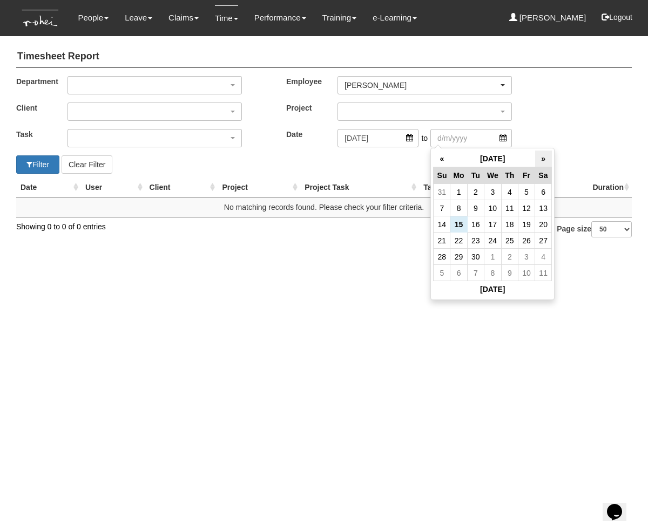
click at [542, 159] on th "»" at bounding box center [543, 159] width 17 height 17
click at [438, 156] on th "«" at bounding box center [442, 159] width 17 height 17
click at [498, 287] on th "[DATE]" at bounding box center [493, 289] width 118 height 17
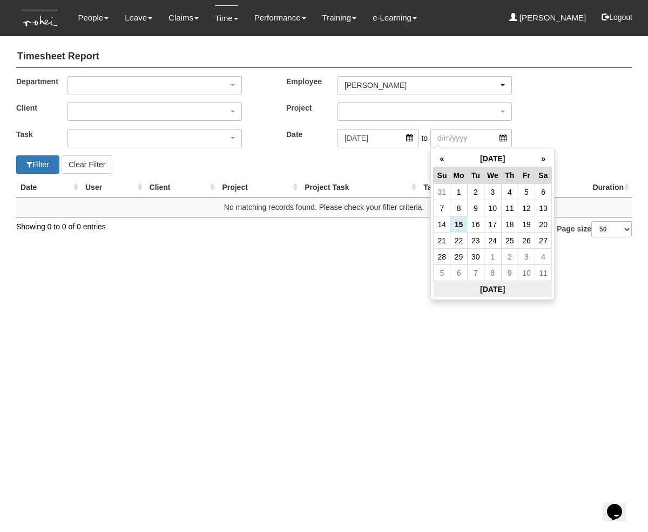
type input "[DATE]"
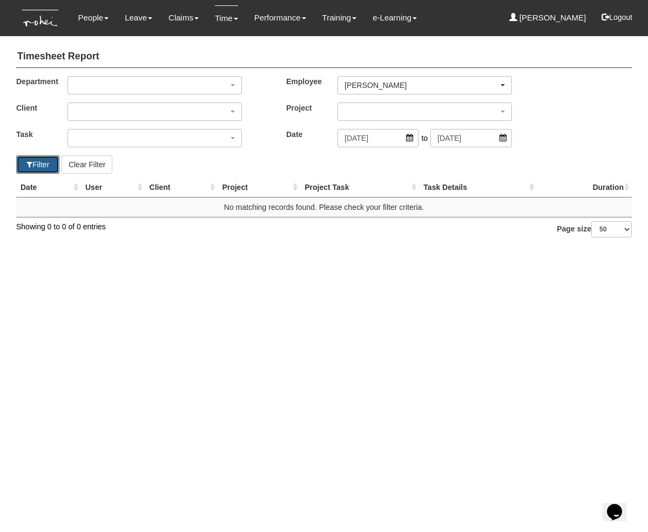
click at [48, 160] on button "Filter" at bounding box center [37, 165] width 43 height 18
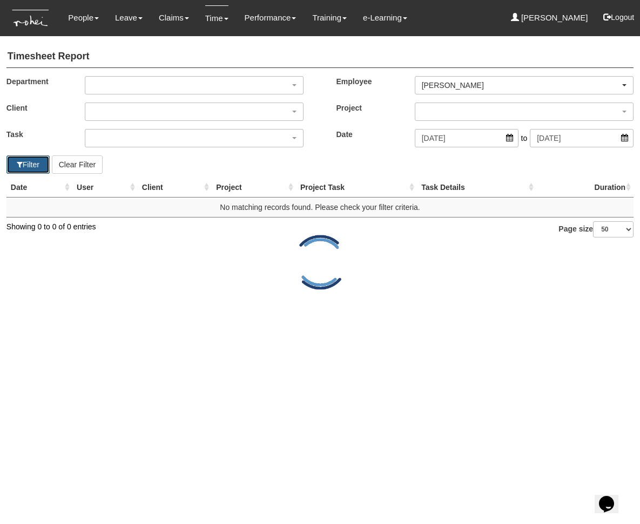
select select "50"
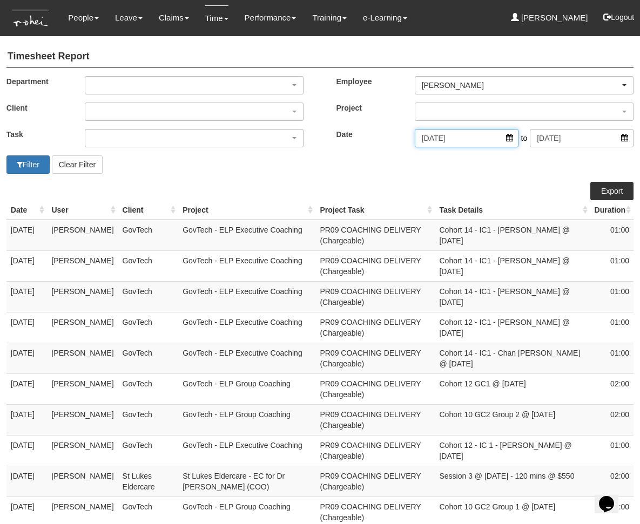
click at [415, 144] on input "[DATE]" at bounding box center [467, 138] width 104 height 18
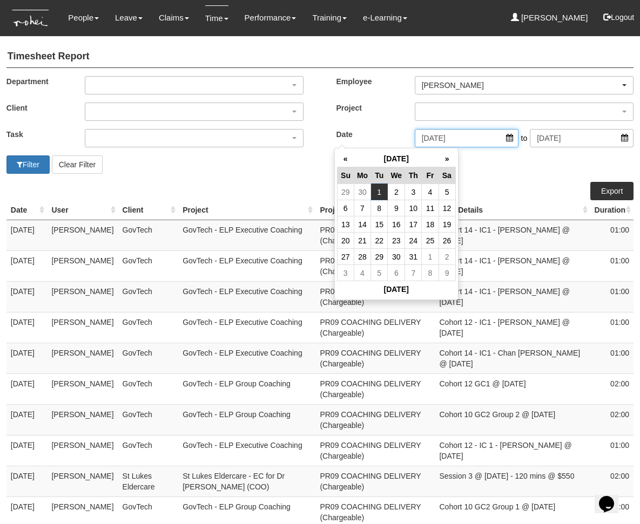
click at [415, 139] on input "[DATE]" at bounding box center [467, 138] width 104 height 18
click at [342, 158] on th "«" at bounding box center [345, 159] width 17 height 17
click at [377, 274] on td "1" at bounding box center [379, 273] width 17 height 16
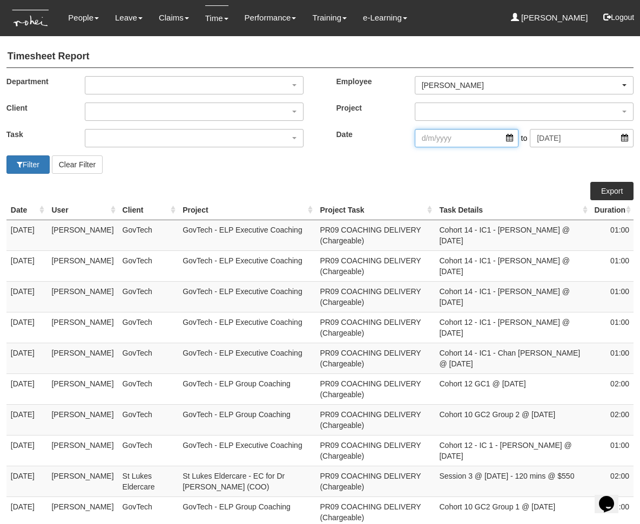
click at [415, 137] on input "search" at bounding box center [467, 138] width 104 height 18
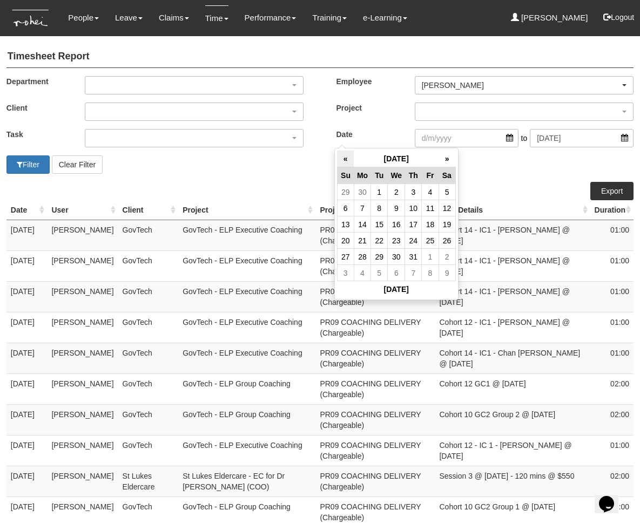
click at [347, 158] on th "«" at bounding box center [345, 159] width 17 height 17
click at [346, 210] on td "1" at bounding box center [345, 208] width 17 height 16
type input "[DATE]"
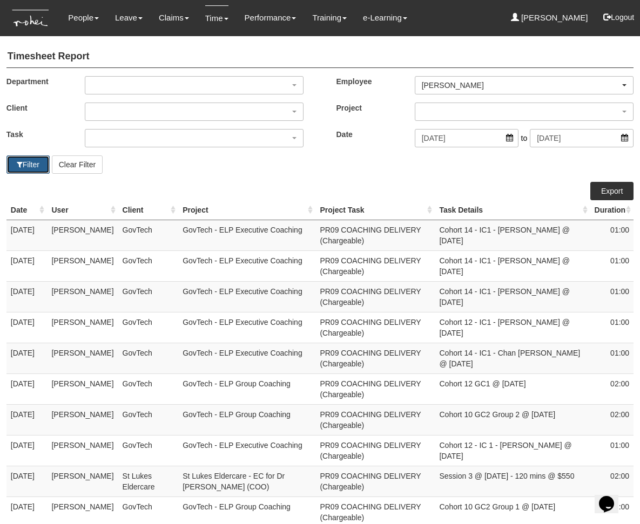
click at [35, 168] on button "Filter" at bounding box center [27, 165] width 43 height 18
select select "50"
click at [608, 188] on link "Export" at bounding box center [611, 191] width 43 height 18
